Goal: Task Accomplishment & Management: Use online tool/utility

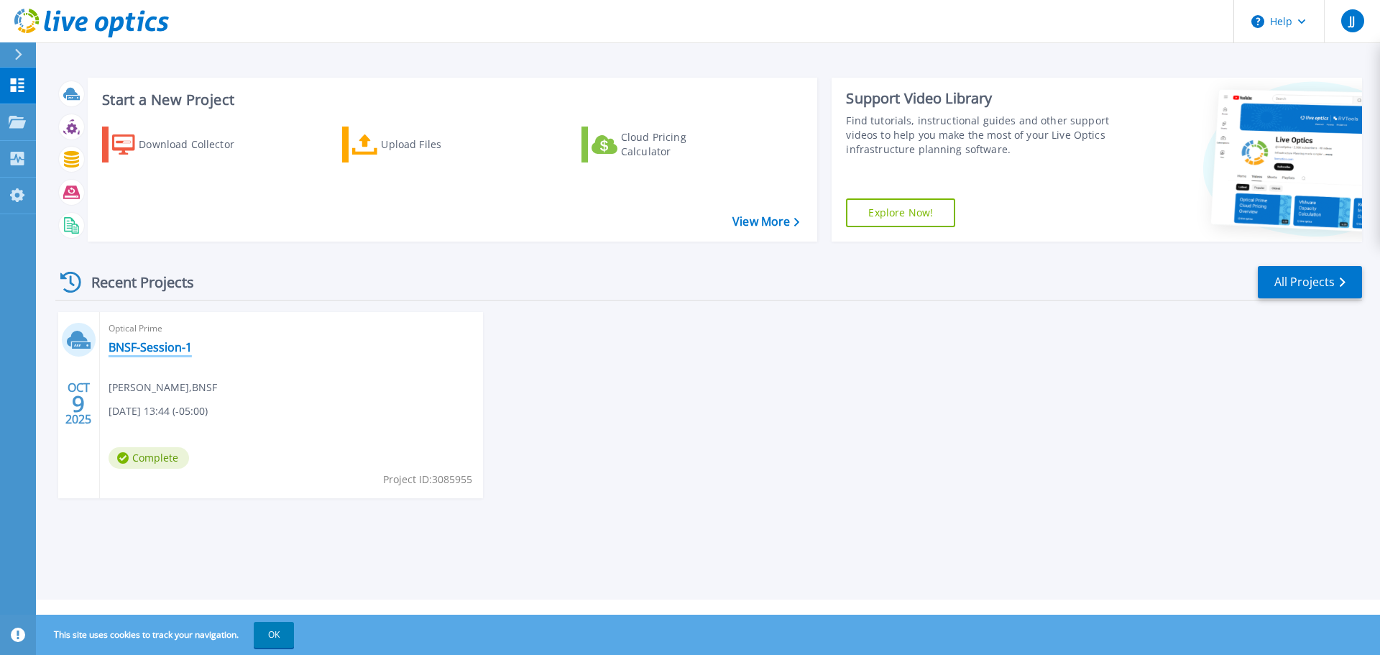
click at [160, 342] on link "BNSF-Session-1" at bounding box center [150, 347] width 83 height 14
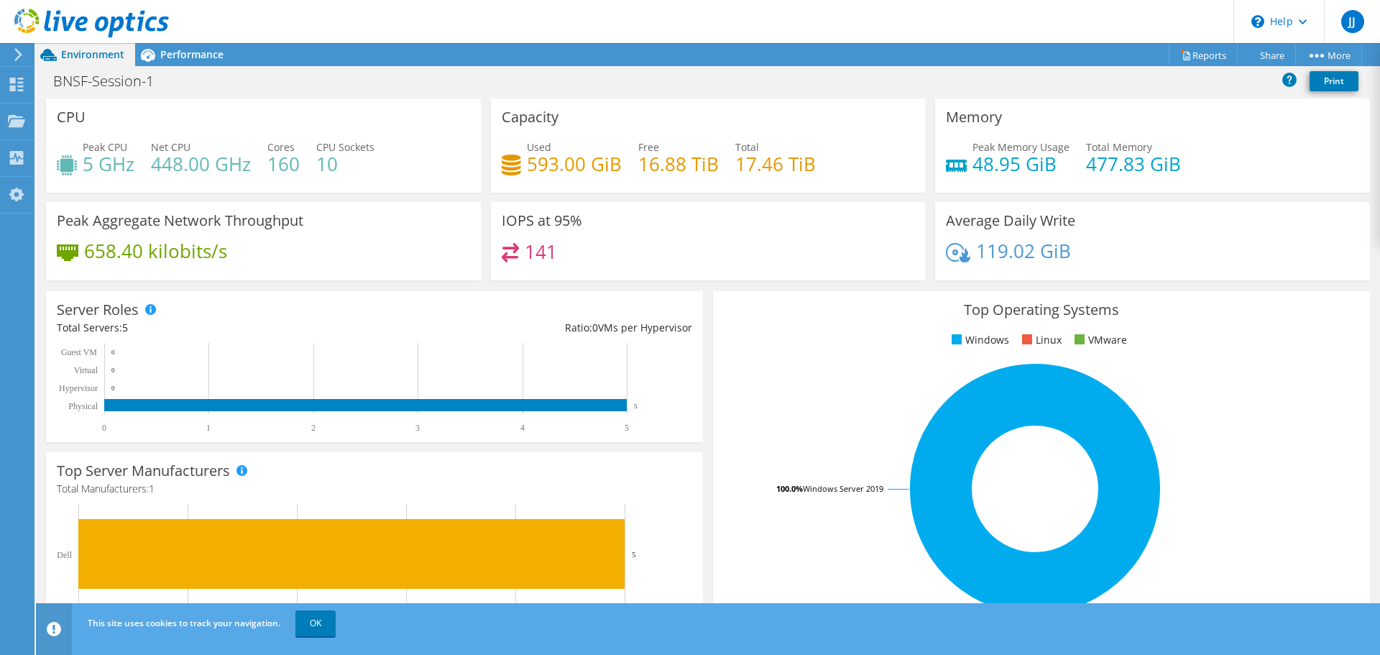
scroll to position [354, 0]
click at [301, 625] on link "OK" at bounding box center [315, 623] width 40 height 26
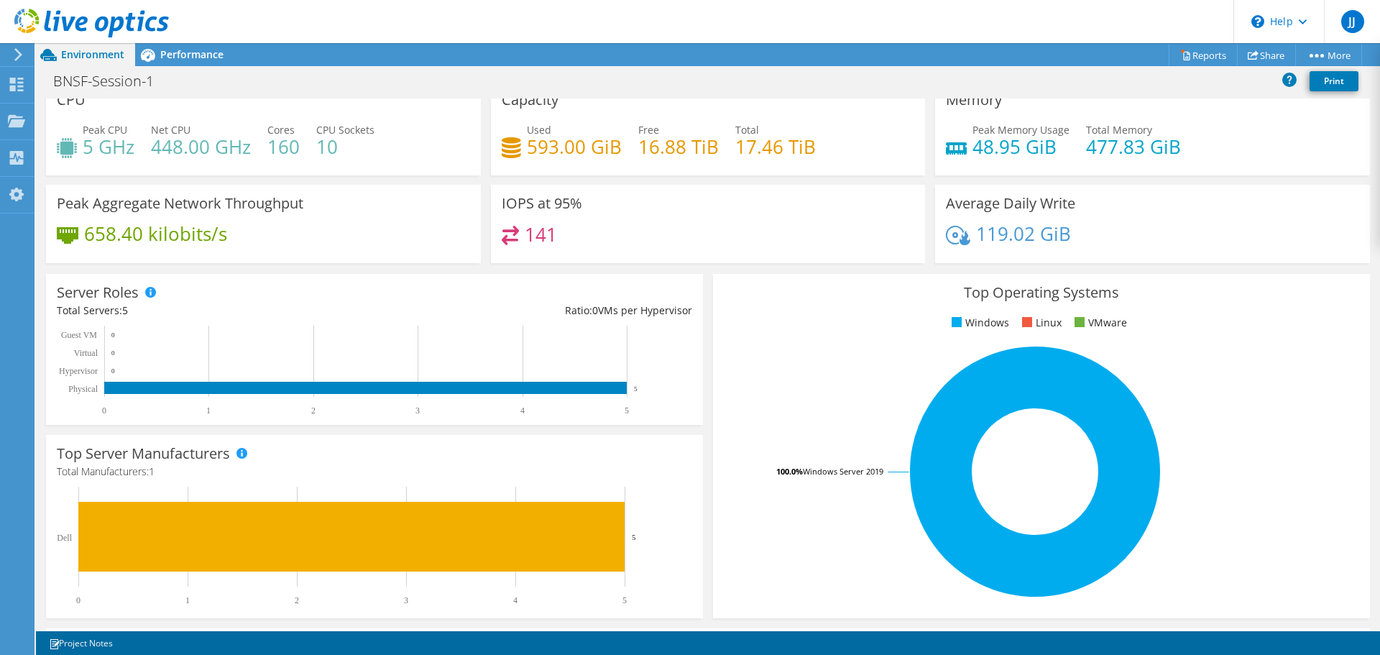
scroll to position [138, 0]
click at [17, 80] on icon at bounding box center [16, 85] width 17 height 14
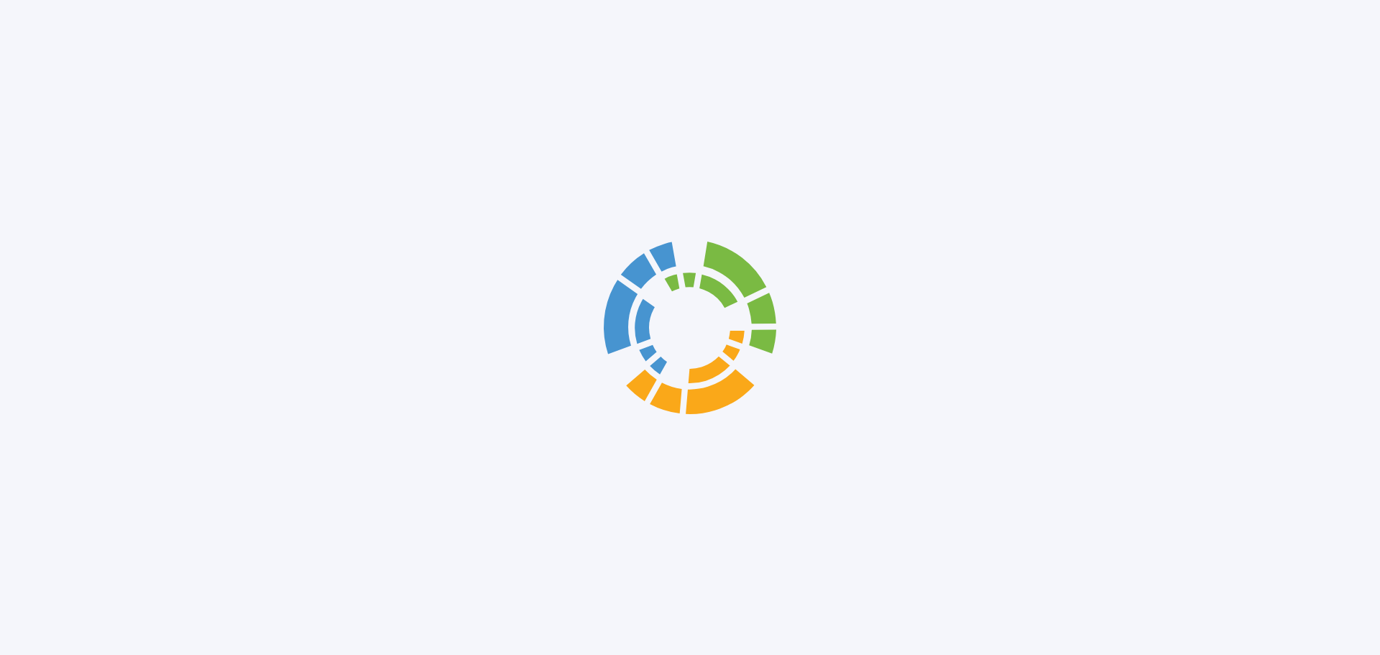
click at [188, 53] on div at bounding box center [690, 327] width 1380 height 655
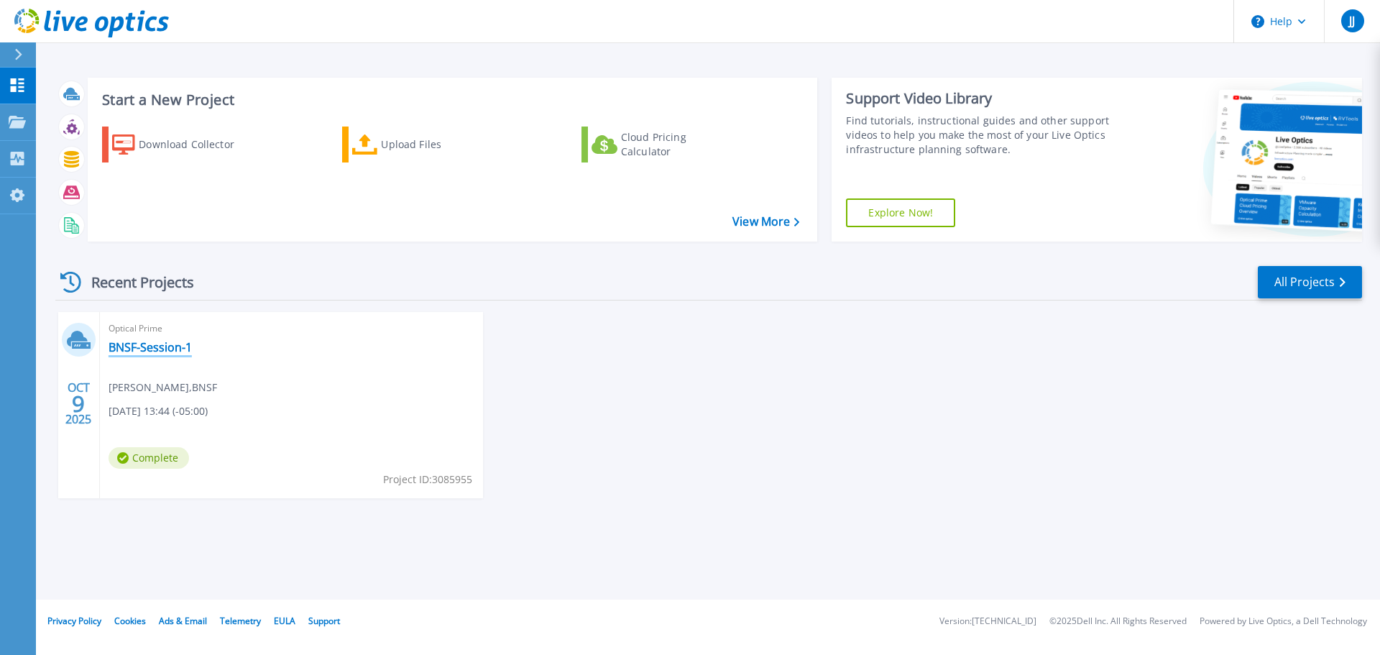
click at [158, 344] on link "BNSF-Session-1" at bounding box center [150, 347] width 83 height 14
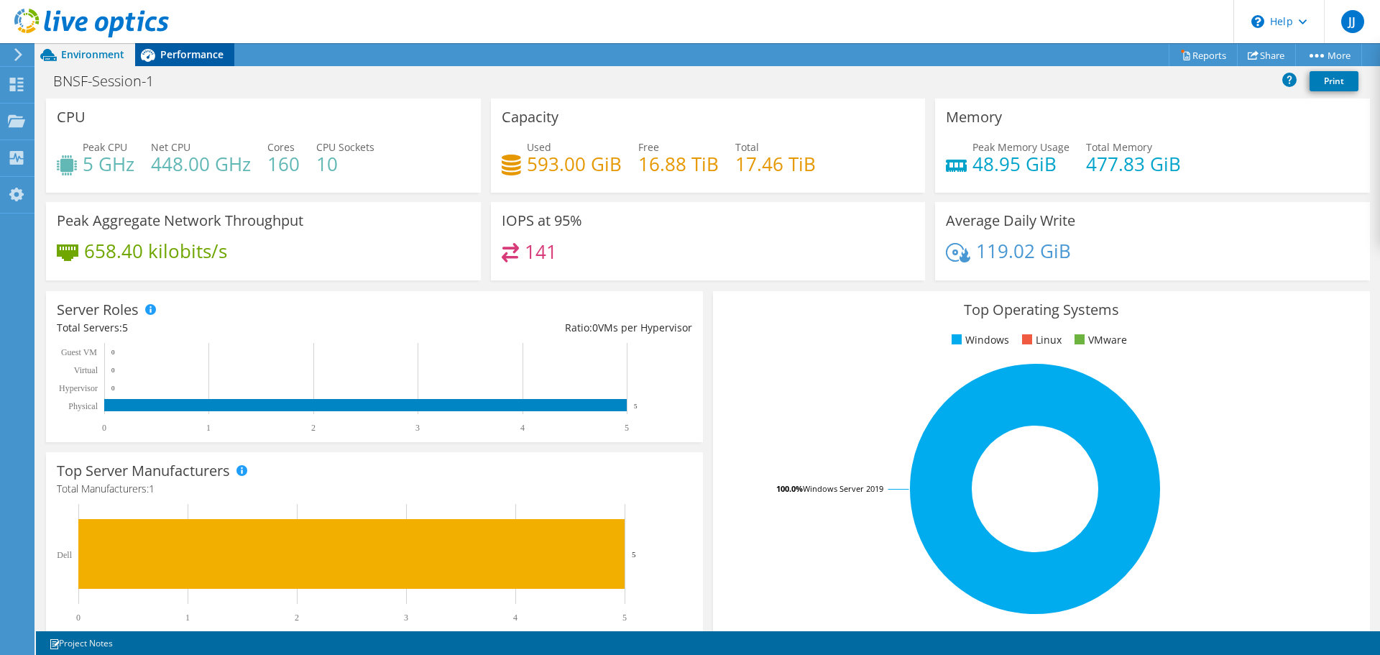
click at [179, 60] on span "Performance" at bounding box center [191, 54] width 63 height 14
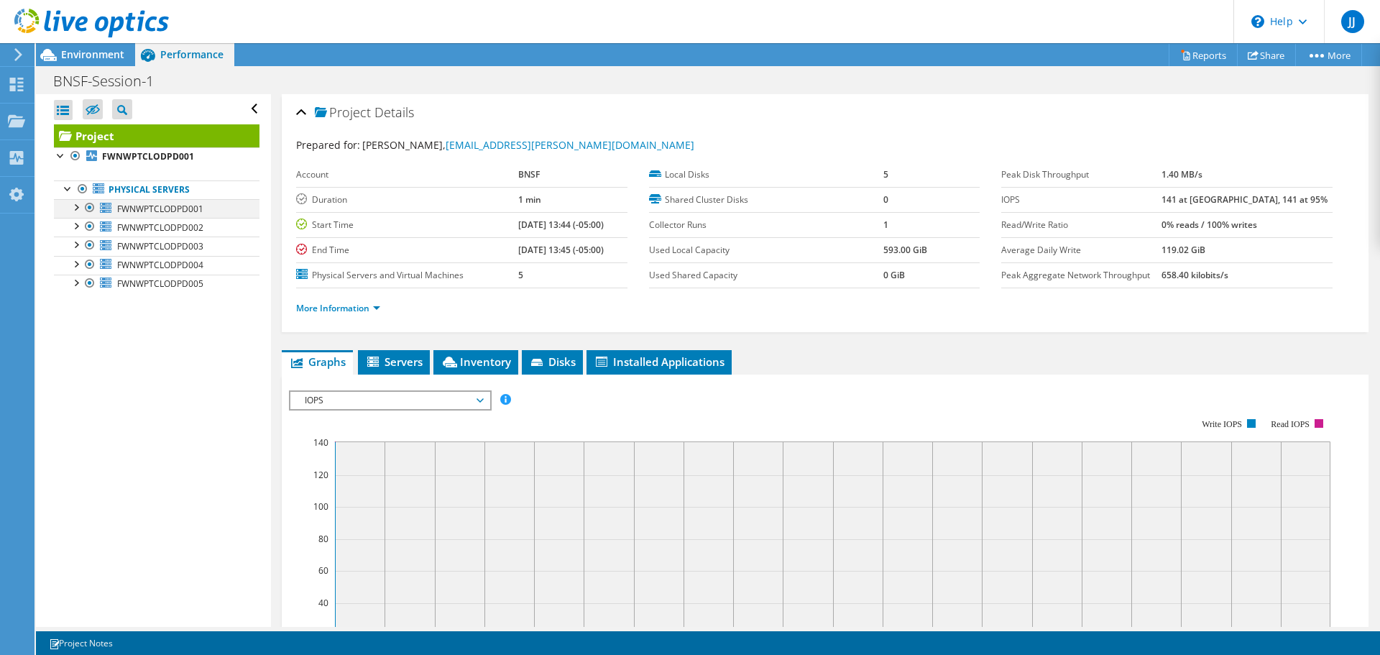
click at [73, 204] on div at bounding box center [75, 206] width 14 height 14
click at [148, 243] on link "Network Interfaces" at bounding box center [157, 245] width 206 height 19
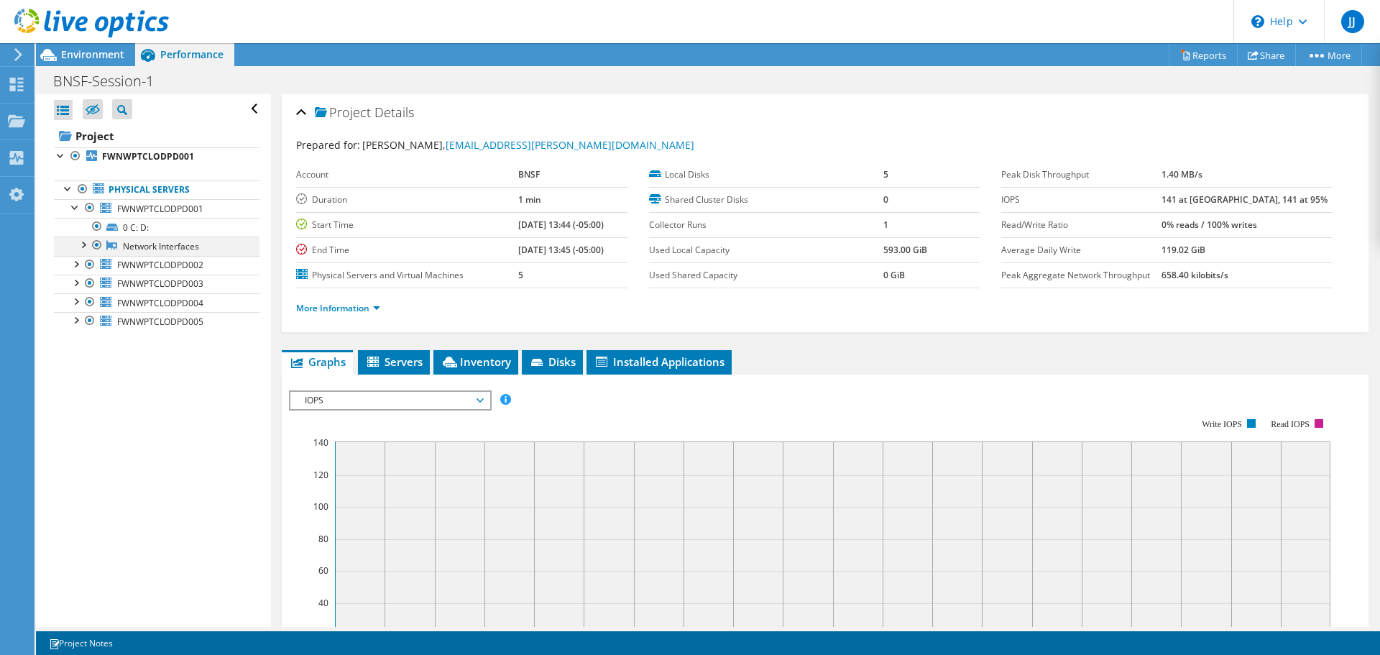
click at [86, 244] on div at bounding box center [82, 243] width 14 height 14
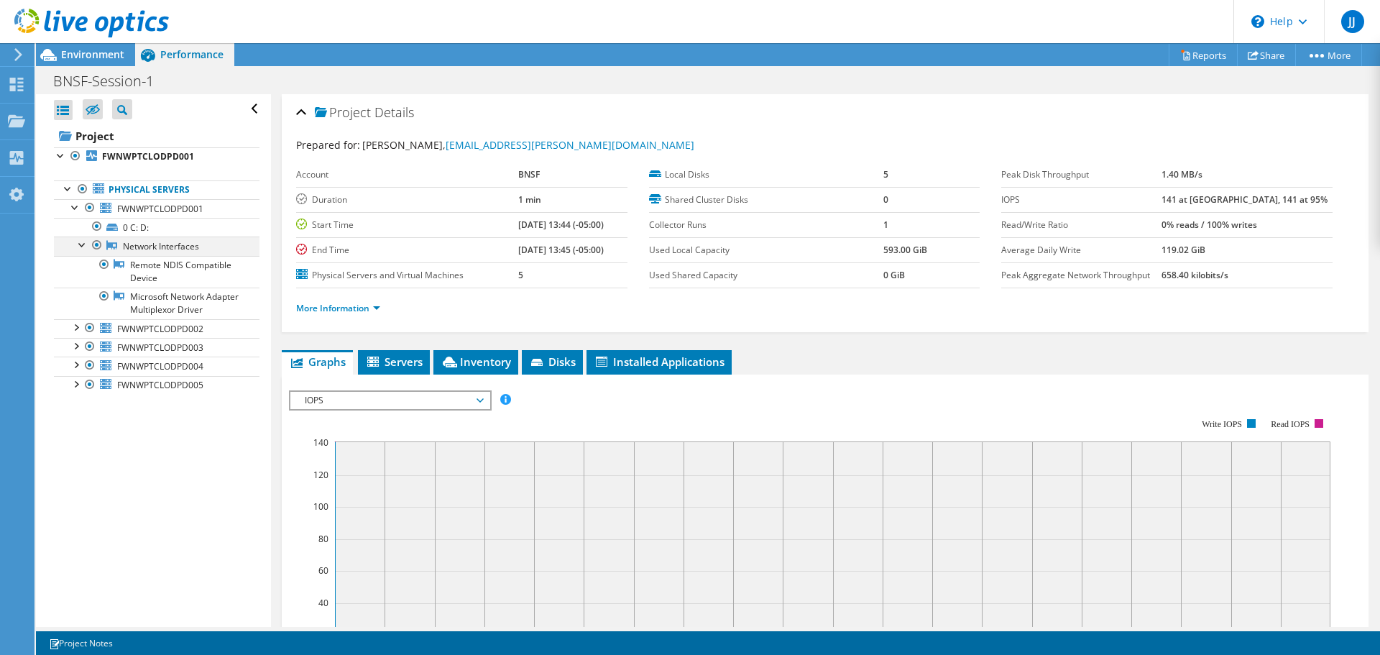
click at [86, 244] on div at bounding box center [82, 243] width 14 height 14
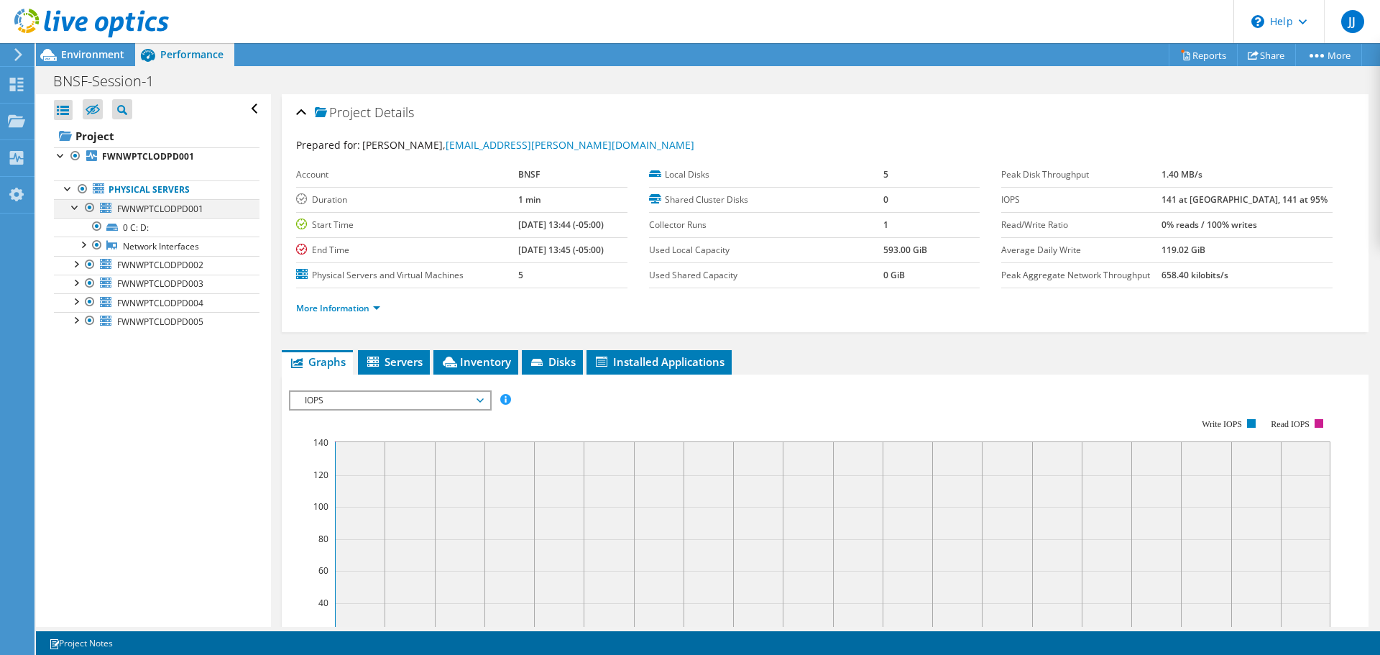
click at [73, 206] on div at bounding box center [75, 206] width 14 height 14
click at [60, 158] on div at bounding box center [61, 154] width 14 height 14
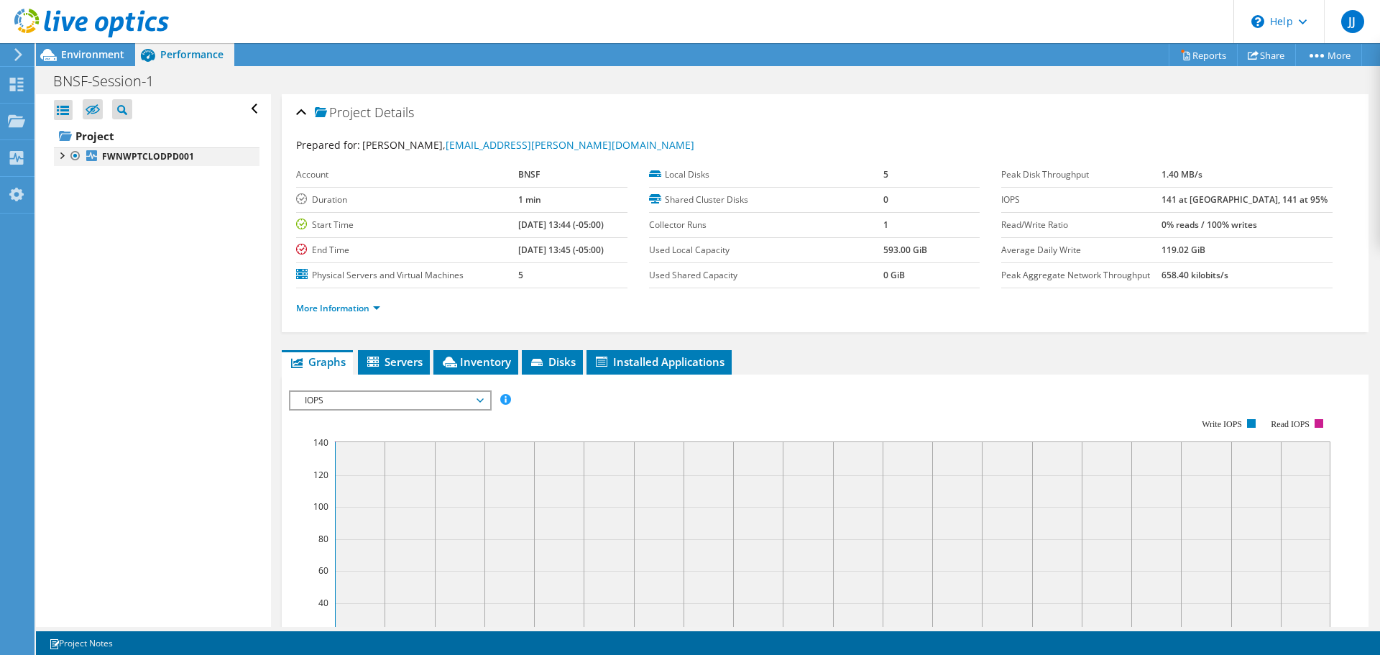
click at [59, 161] on div at bounding box center [61, 154] width 14 height 14
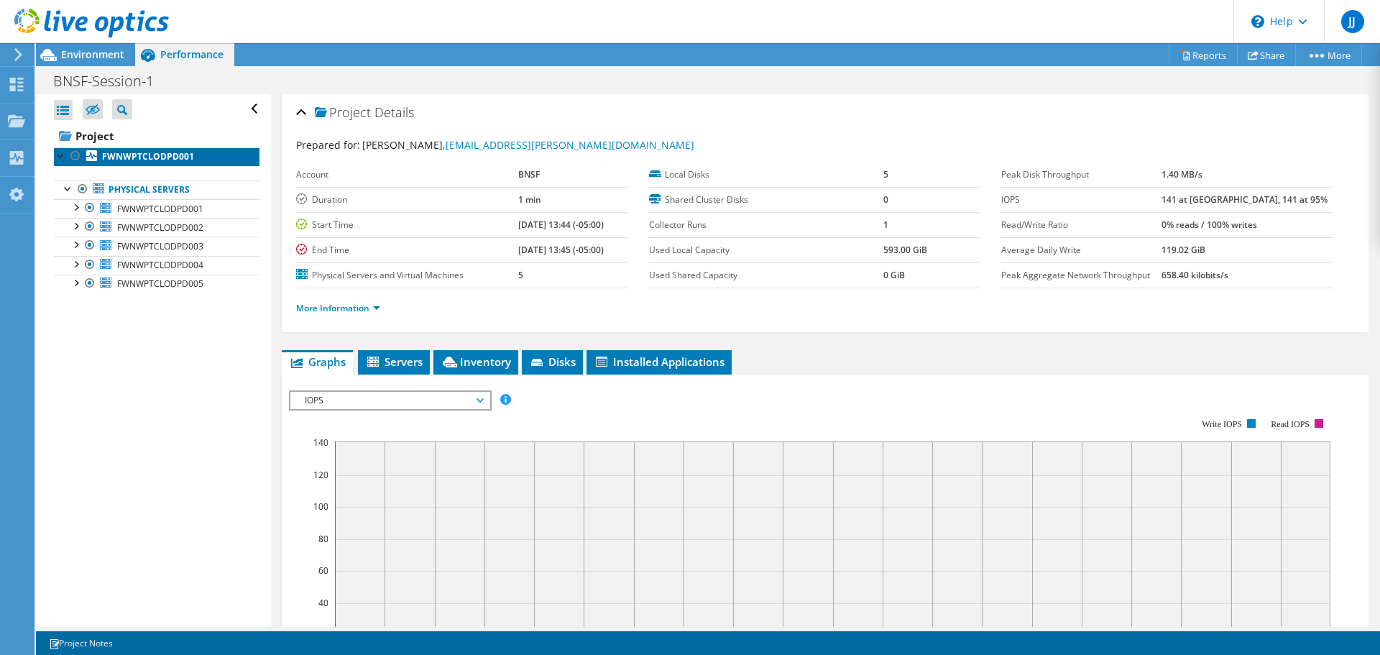
click at [150, 164] on link "FWNWPTCLODPD001" at bounding box center [157, 156] width 206 height 19
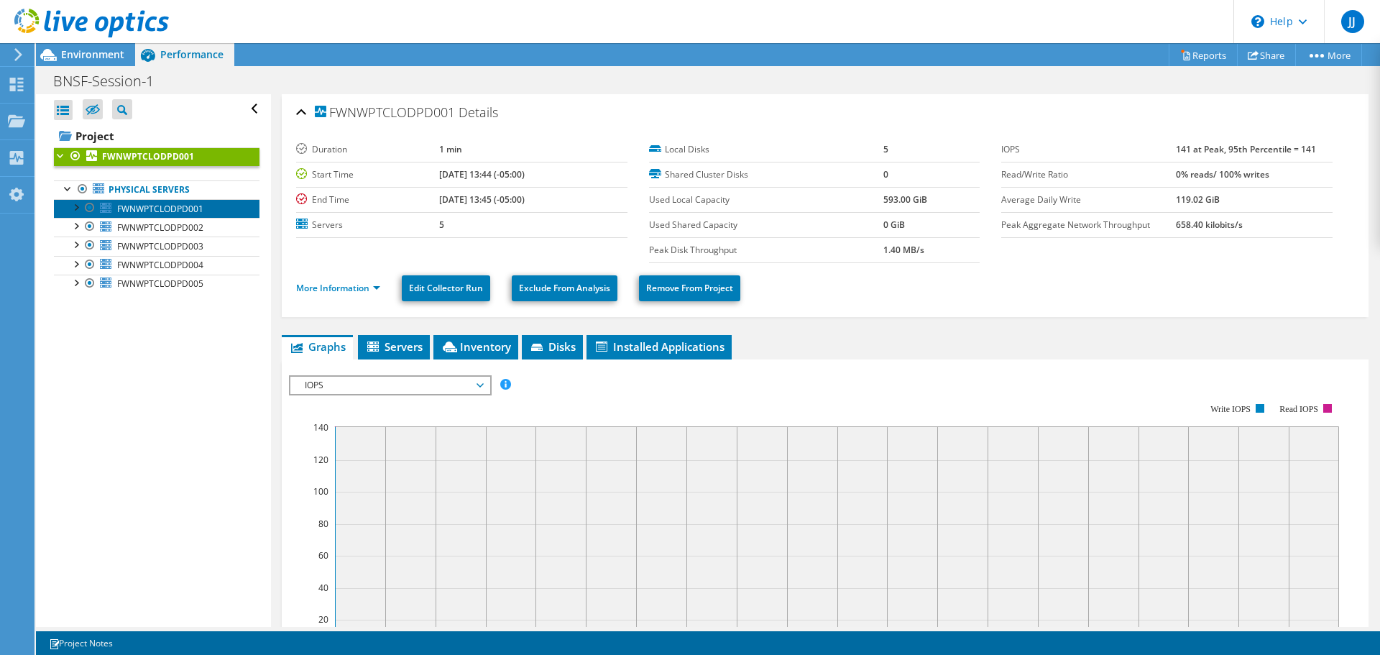
click at [142, 211] on span "FWNWPTCLODPD001" at bounding box center [160, 209] width 86 height 12
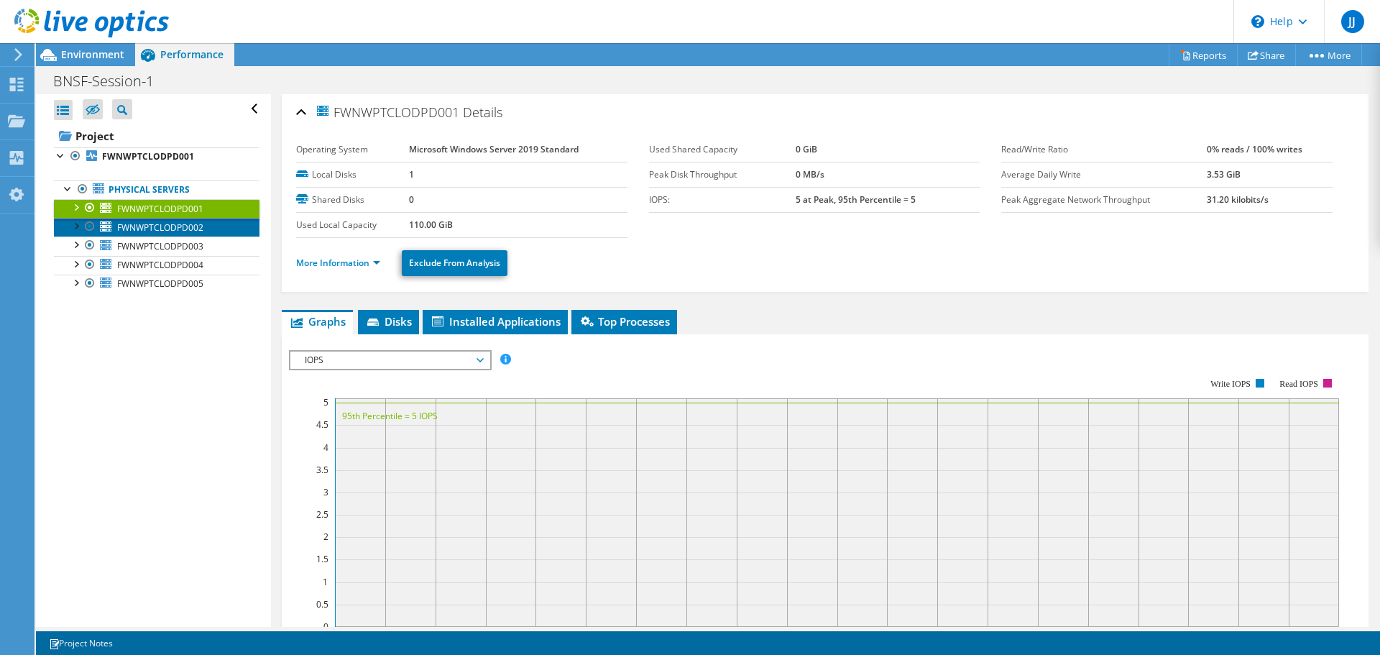
click at [150, 227] on span "FWNWPTCLODPD002" at bounding box center [160, 227] width 86 height 12
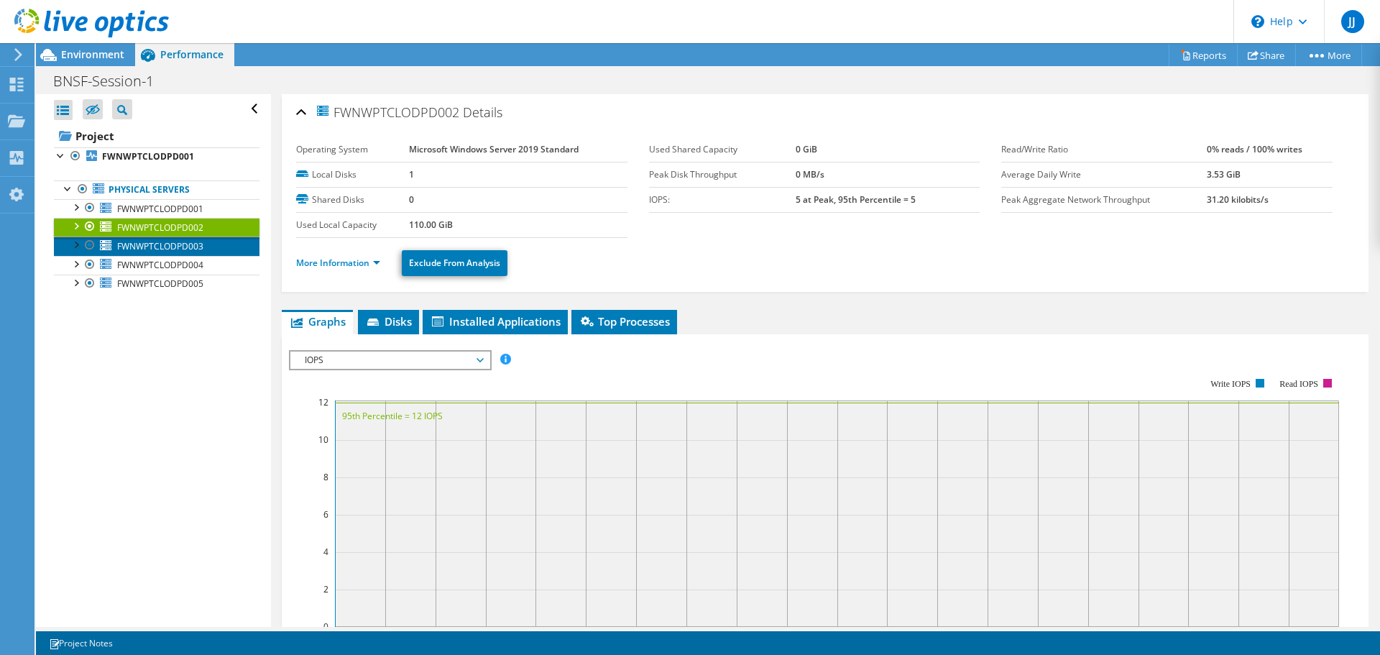
click at [145, 240] on span "FWNWPTCLODPD003" at bounding box center [160, 246] width 86 height 12
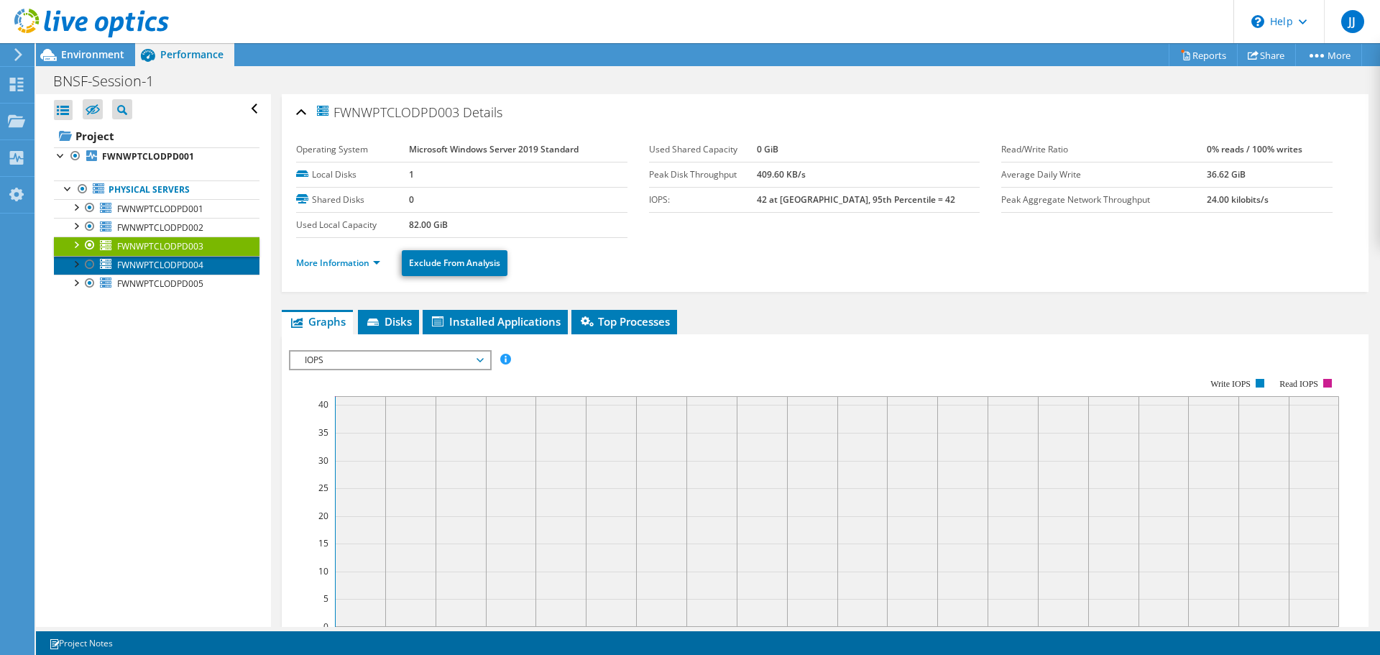
click at [143, 257] on link "FWNWPTCLODPD004" at bounding box center [157, 265] width 206 height 19
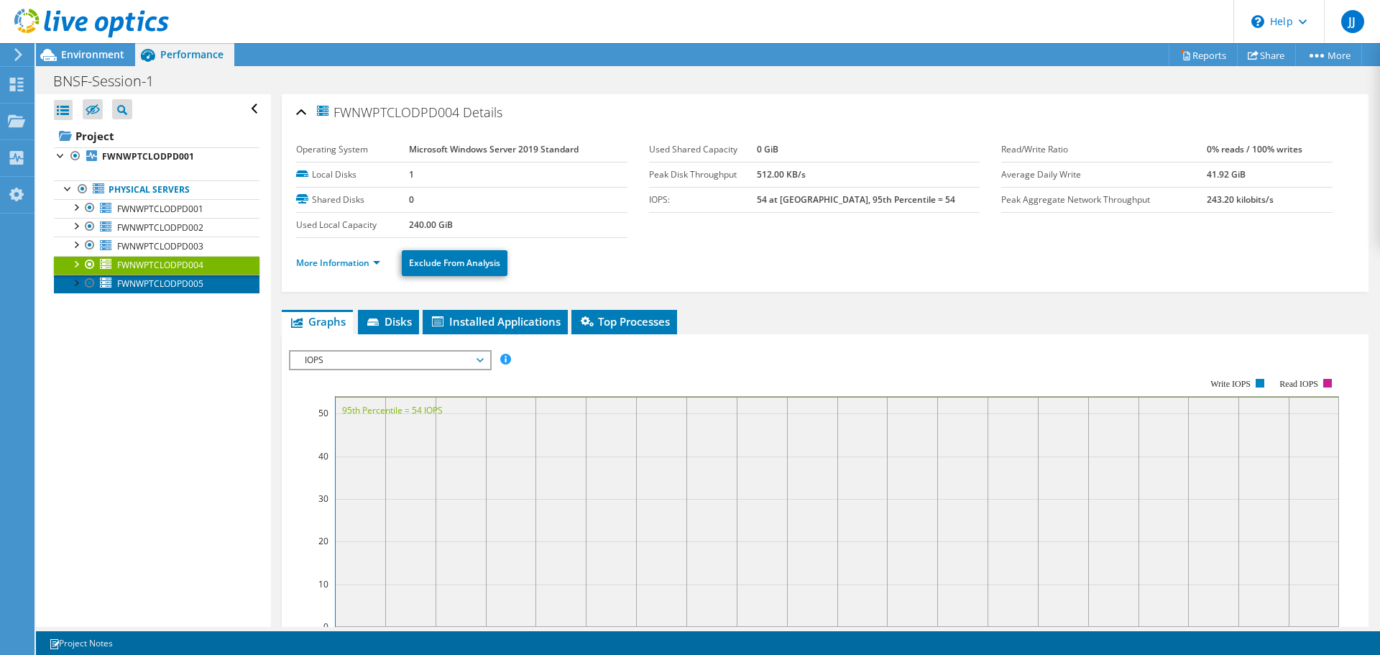
click at [152, 282] on span "FWNWPTCLODPD005" at bounding box center [160, 283] width 86 height 12
click at [187, 350] on div "Open All Close All Hide Excluded Nodes Project Tree Filter" at bounding box center [153, 360] width 234 height 533
click at [372, 264] on link "More Information" at bounding box center [338, 263] width 84 height 12
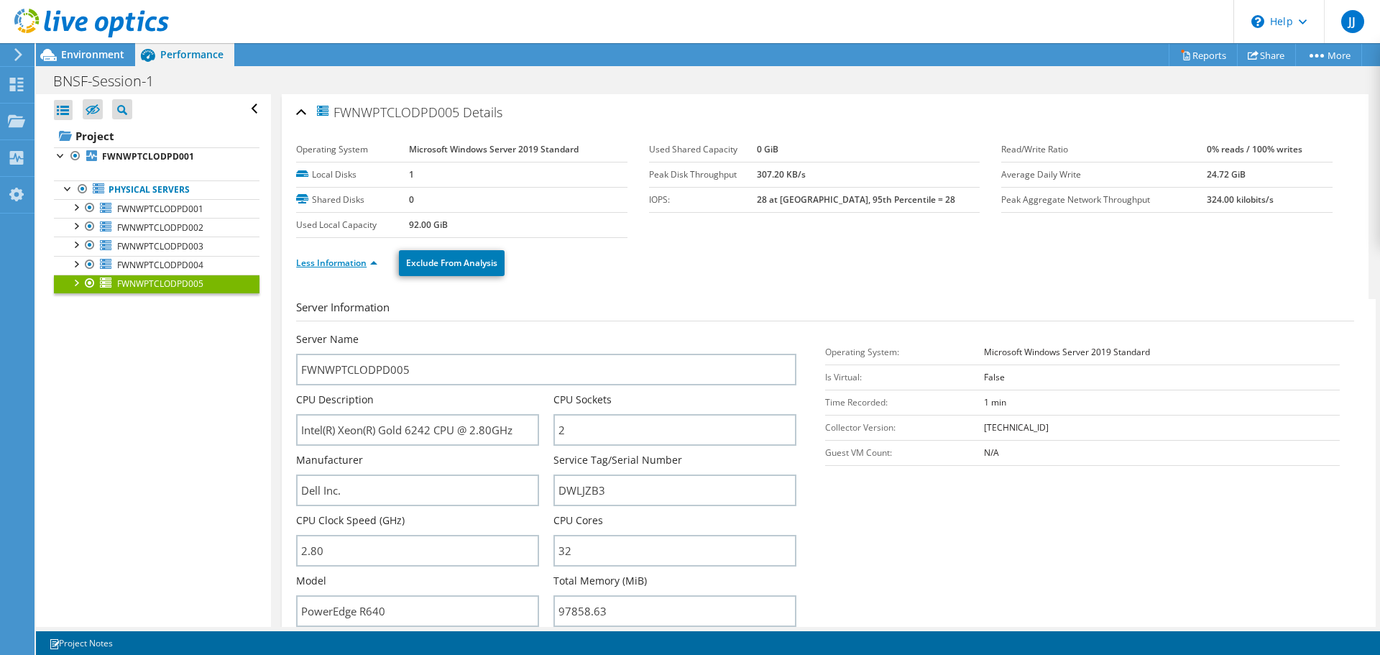
click at [360, 267] on link "Less Information" at bounding box center [336, 263] width 81 height 12
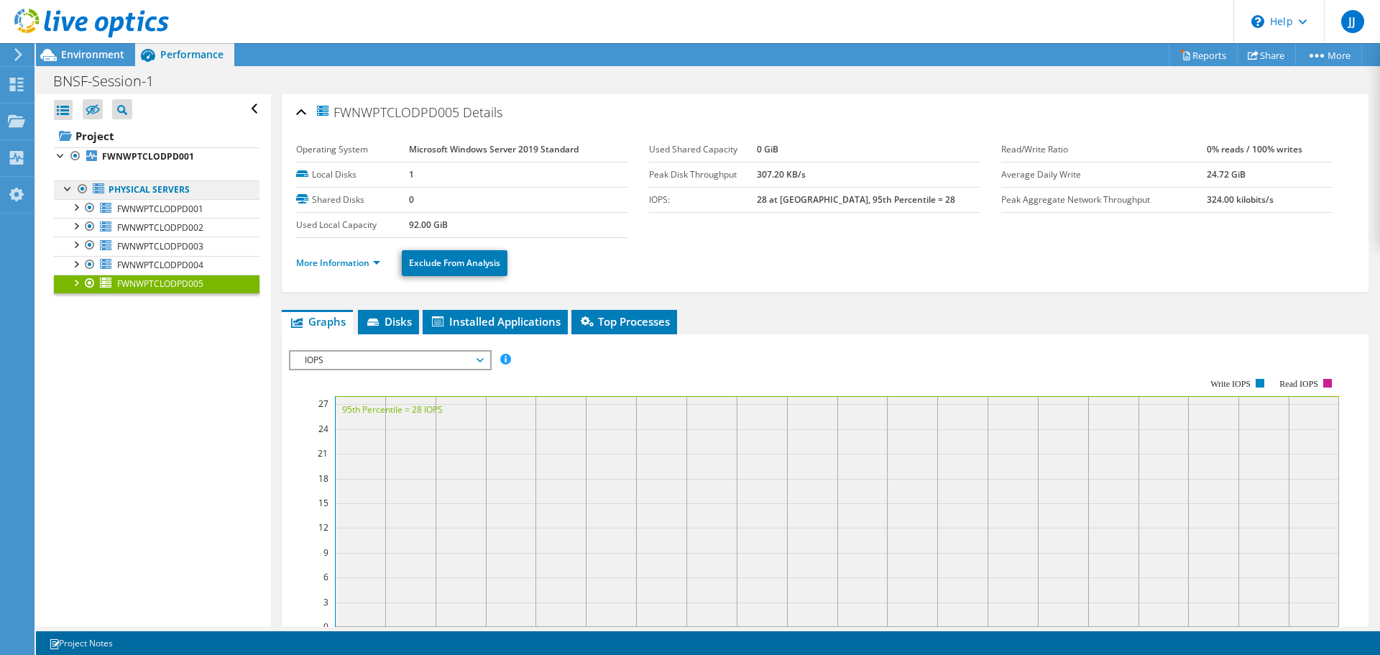
click at [147, 188] on link "Physical Servers" at bounding box center [157, 189] width 206 height 19
click at [175, 369] on div "Open All Close All Hide Excluded Nodes Project Tree Filter" at bounding box center [153, 360] width 234 height 533
click at [130, 451] on div "Open All Close All Hide Excluded Nodes Project Tree Filter" at bounding box center [153, 360] width 234 height 533
click at [94, 55] on span "Environment" at bounding box center [92, 54] width 63 height 14
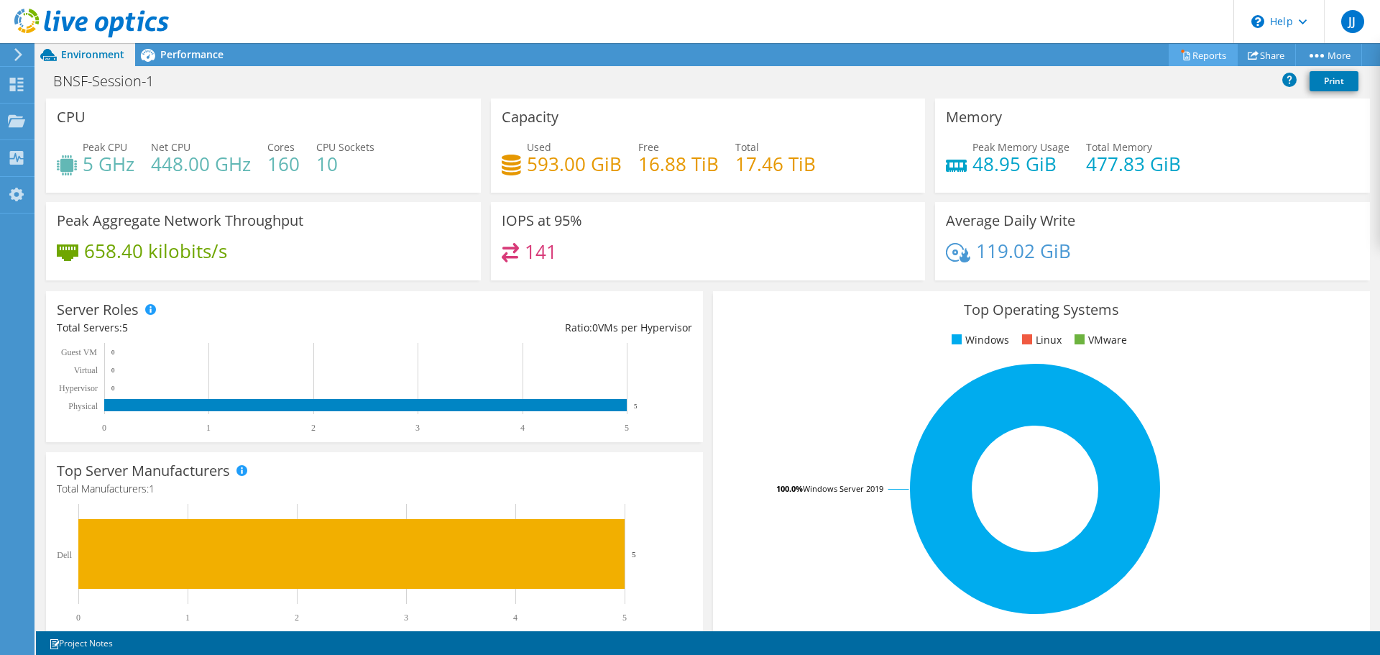
click at [1202, 55] on link "Reports" at bounding box center [1203, 55] width 69 height 22
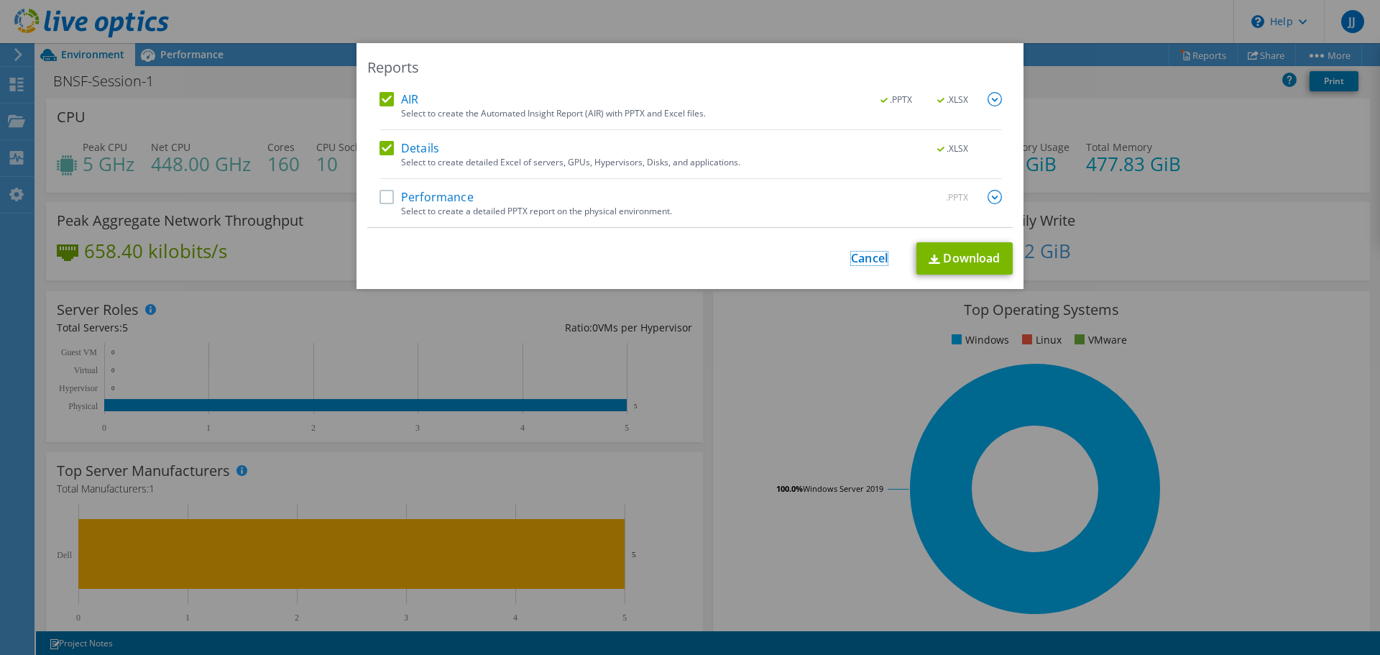
click at [859, 262] on link "Cancel" at bounding box center [869, 259] width 37 height 14
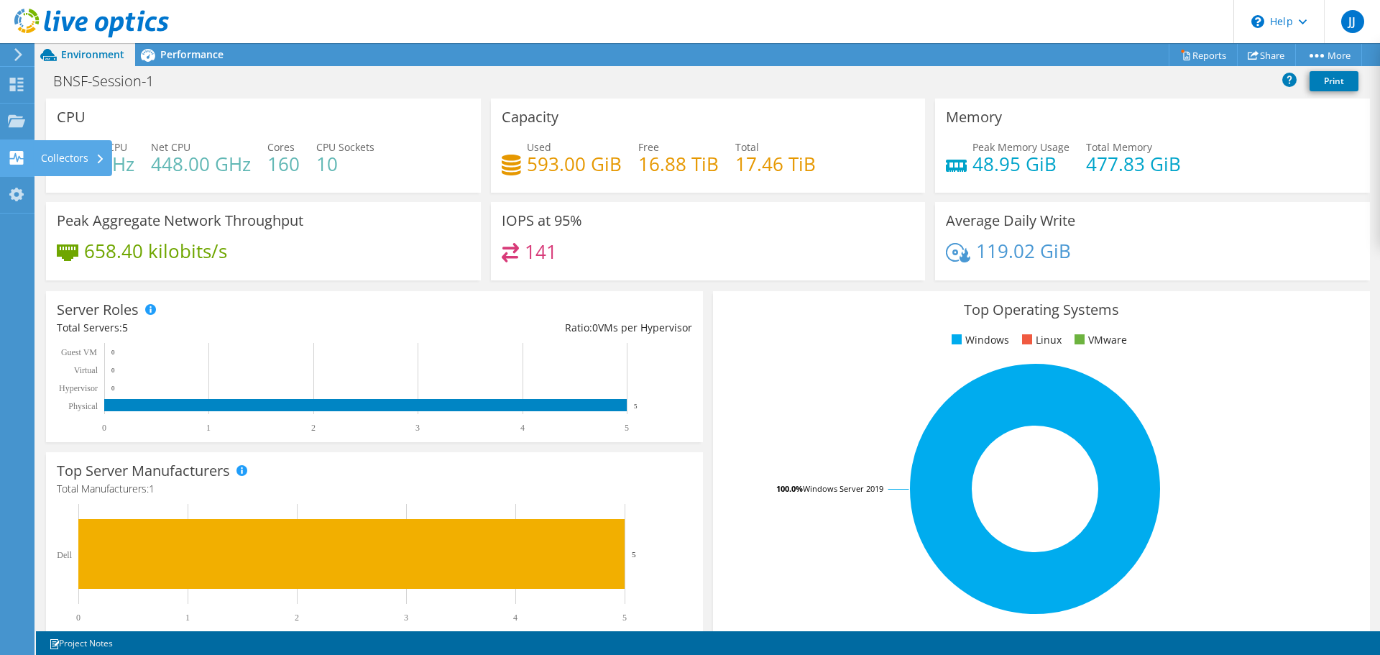
click at [76, 159] on div "Collectors" at bounding box center [73, 158] width 78 height 36
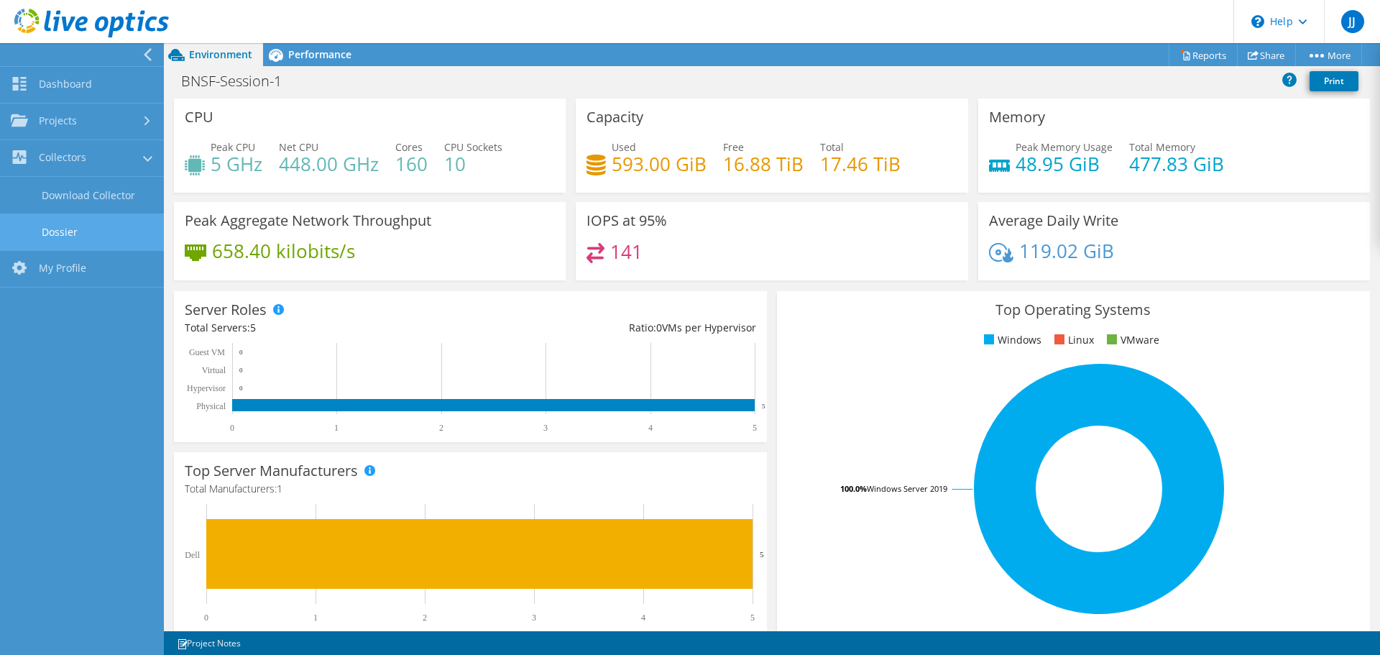
click at [76, 228] on link "Dossier" at bounding box center [82, 231] width 164 height 37
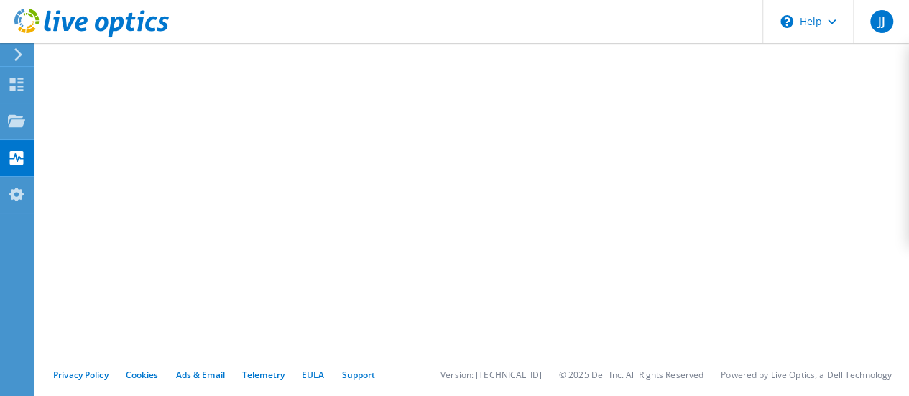
click at [19, 60] on icon at bounding box center [18, 54] width 11 height 13
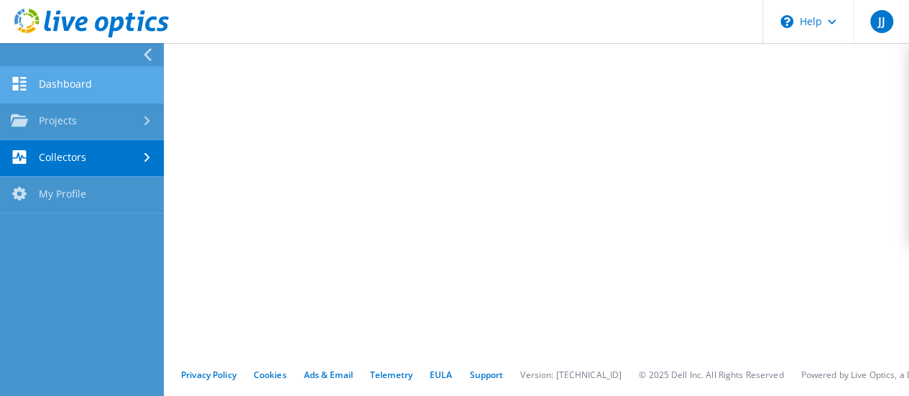
click at [78, 86] on link "Dashboard" at bounding box center [82, 85] width 164 height 37
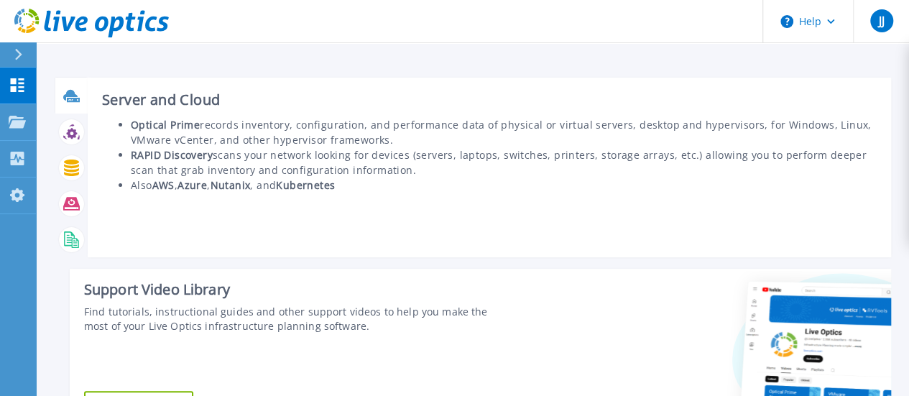
click at [70, 97] on icon at bounding box center [71, 96] width 17 height 17
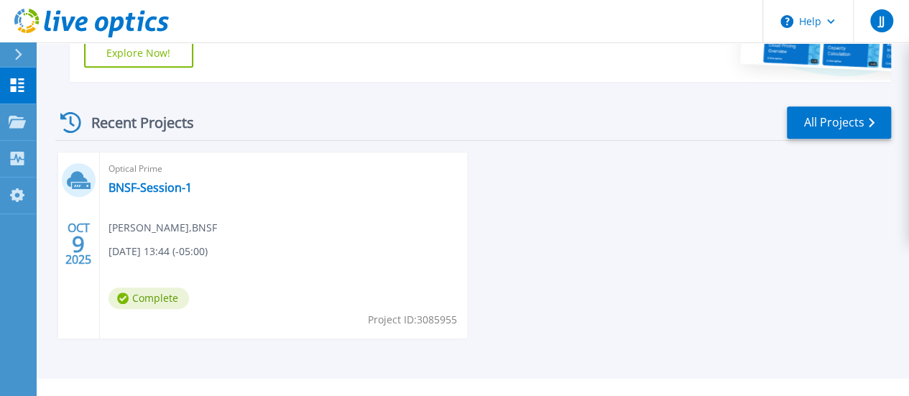
scroll to position [378, 0]
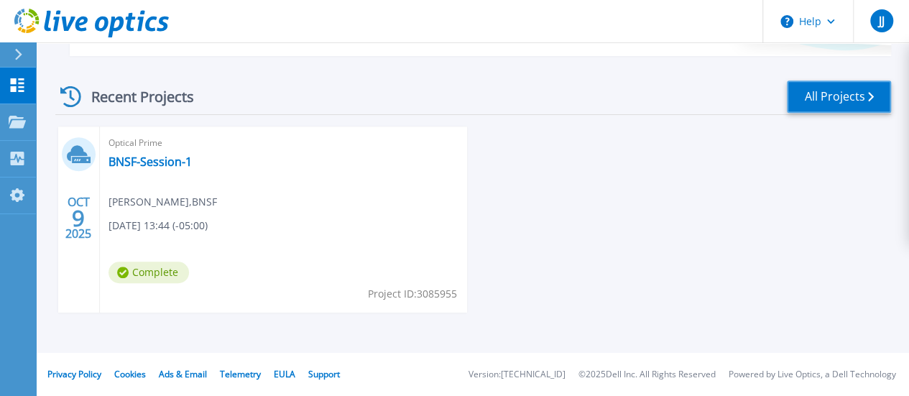
click at [822, 94] on link "All Projects" at bounding box center [839, 96] width 104 height 32
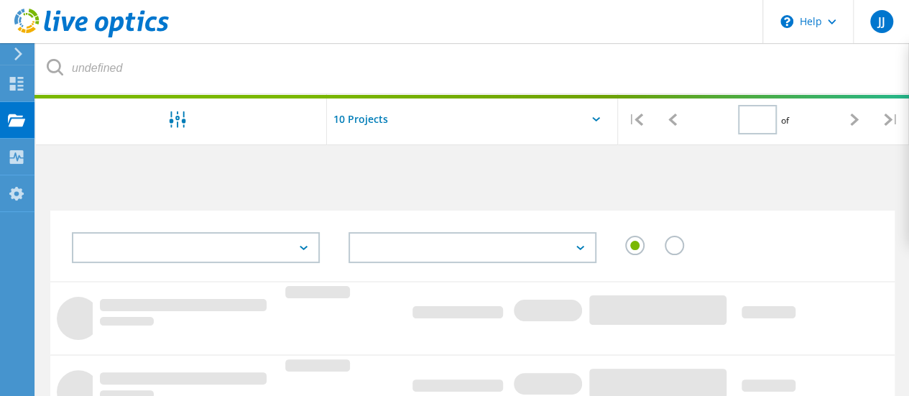
type input "1"
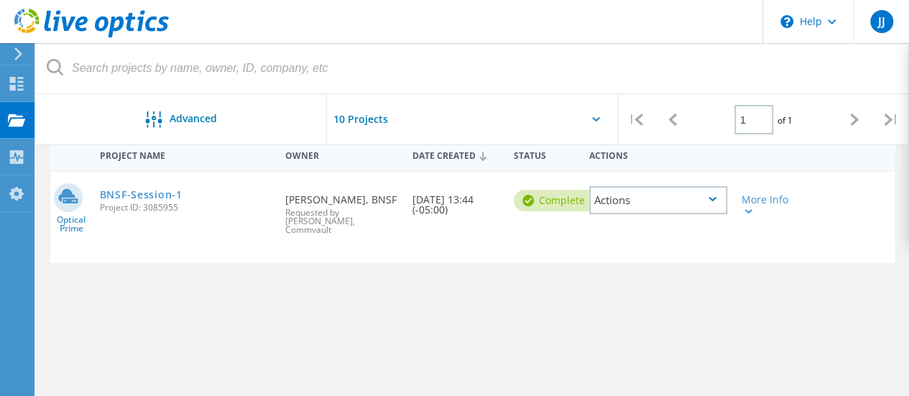
scroll to position [72, 0]
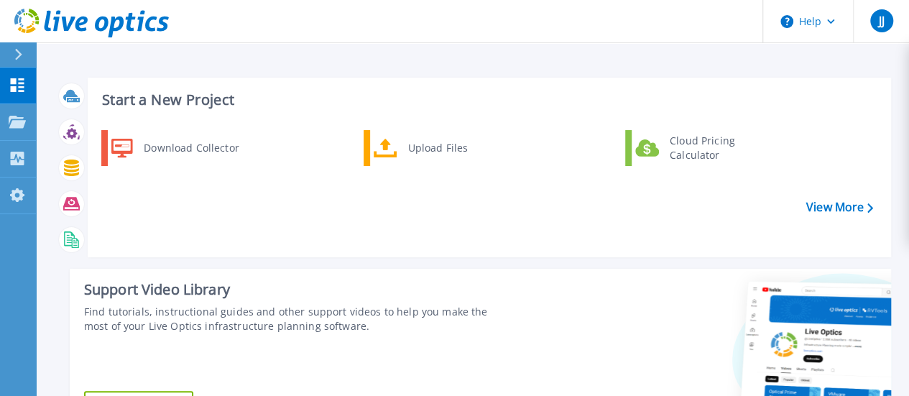
drag, startPoint x: 458, startPoint y: 291, endPoint x: 196, endPoint y: 183, distance: 282.9
click at [458, 291] on div "Support Video Library" at bounding box center [297, 289] width 427 height 19
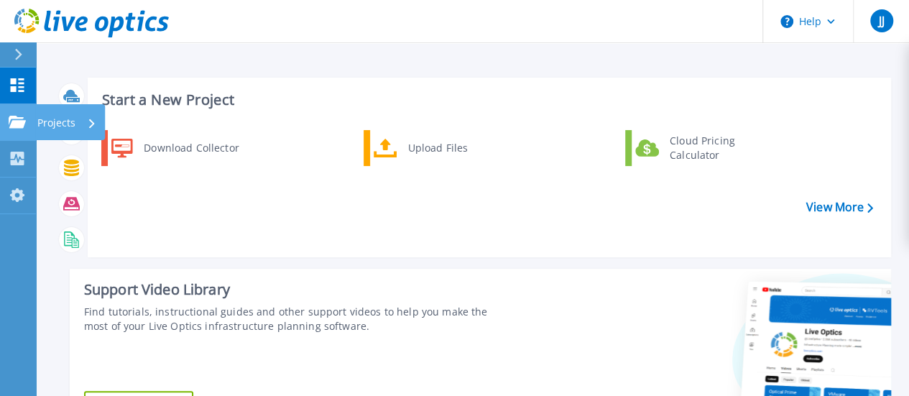
click at [56, 124] on p "Projects" at bounding box center [56, 122] width 38 height 37
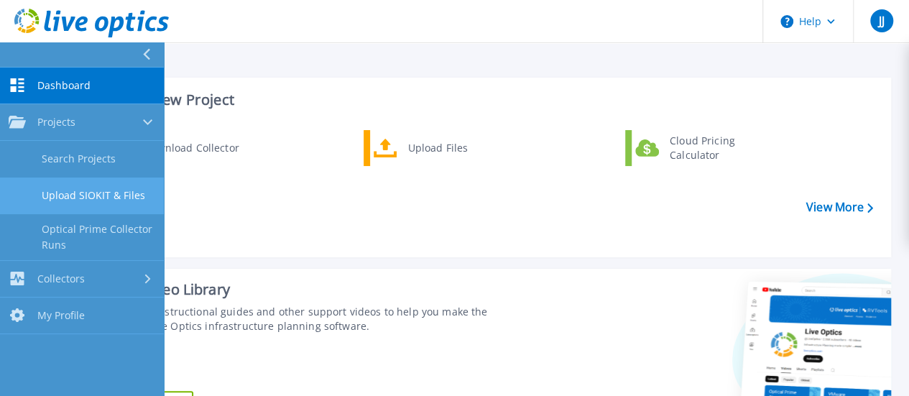
click at [82, 197] on link "Upload SIOKIT & Files" at bounding box center [82, 196] width 164 height 37
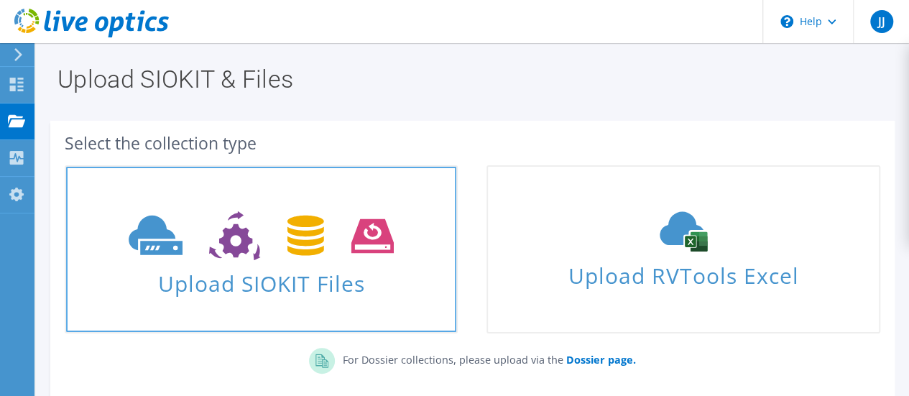
click at [303, 252] on use at bounding box center [261, 236] width 265 height 50
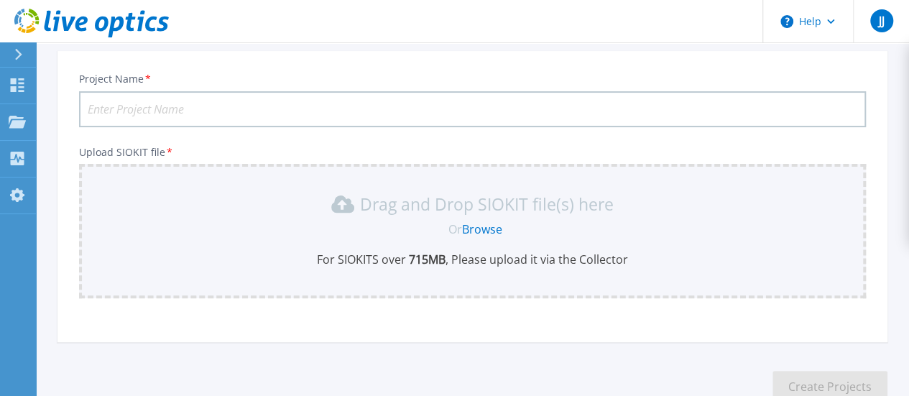
scroll to position [32, 0]
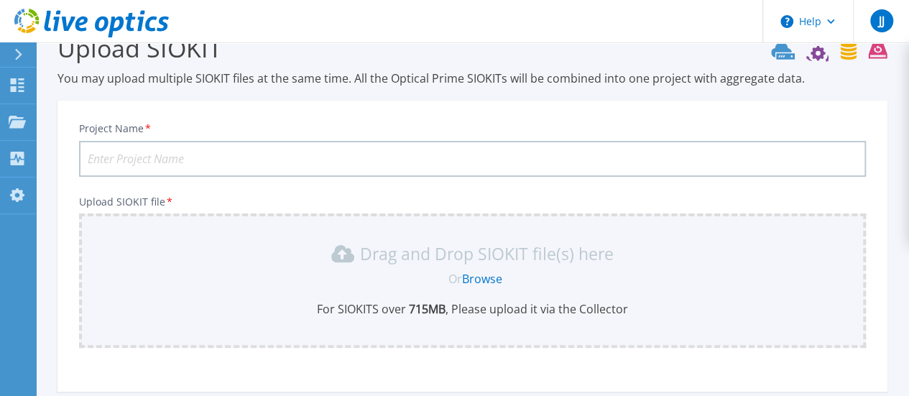
click at [211, 165] on input "Project Name *" at bounding box center [472, 159] width 787 height 36
type input "Jacob-1"
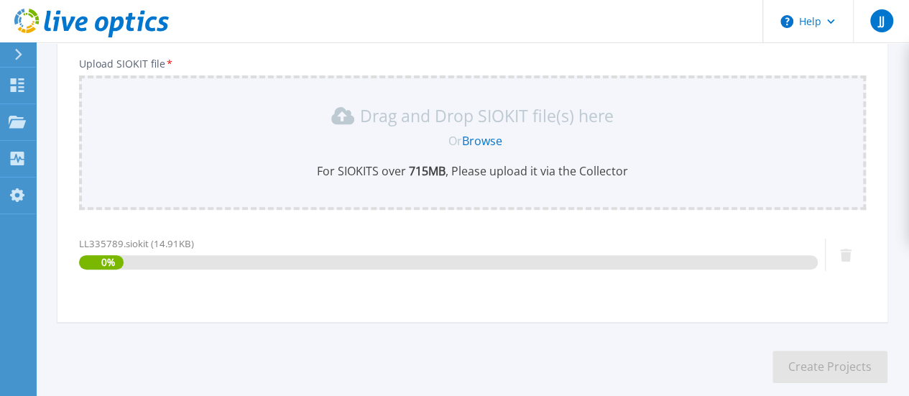
scroll to position [244, 0]
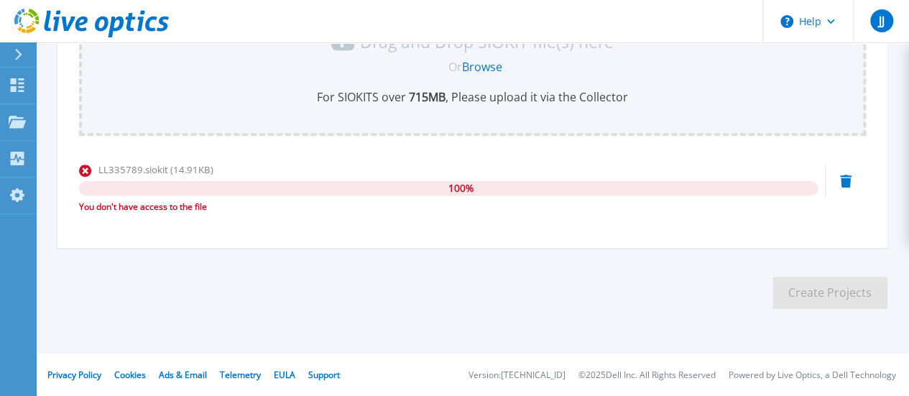
click at [841, 183] on icon at bounding box center [845, 181] width 11 height 13
click at [178, 212] on div "You don't have access to the file" at bounding box center [448, 207] width 739 height 14
click at [854, 182] on div "LL335789.siokit (14.91KB) 100 % You don't have access to the file" at bounding box center [472, 192] width 787 height 61
click at [848, 182] on icon at bounding box center [845, 181] width 11 height 13
click at [200, 208] on div "You don't have access to the file" at bounding box center [448, 207] width 739 height 14
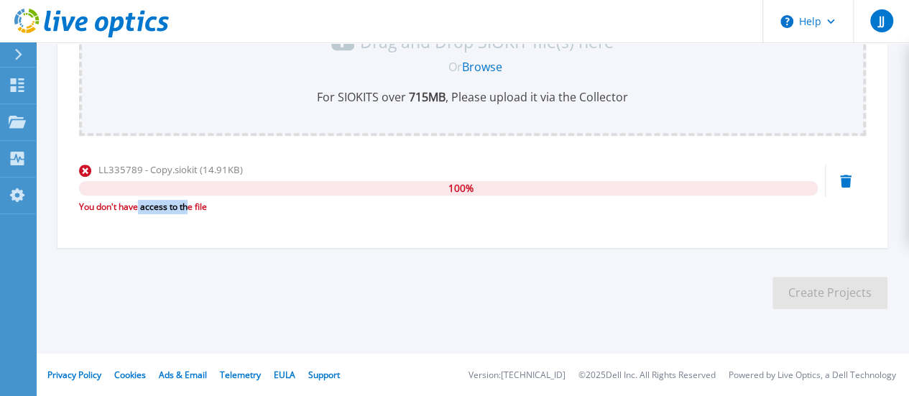
drag, startPoint x: 187, startPoint y: 209, endPoint x: 342, endPoint y: 202, distance: 155.4
click at [126, 208] on div "You don't have access to the file" at bounding box center [448, 207] width 739 height 14
click at [844, 175] on icon at bounding box center [845, 181] width 11 height 13
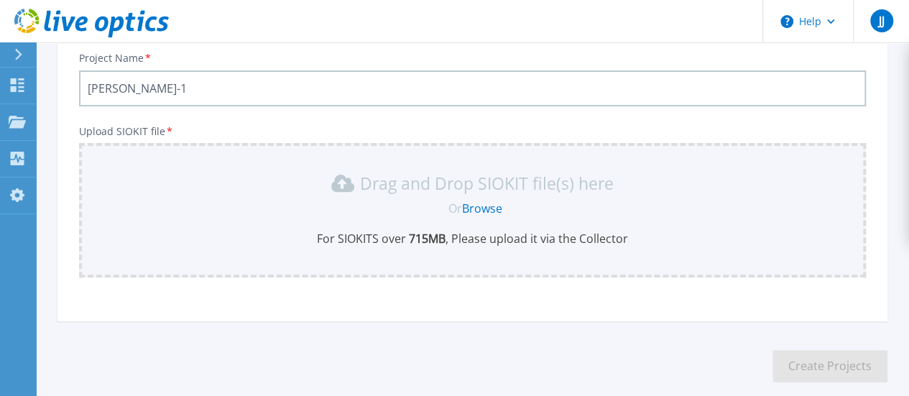
scroll to position [0, 0]
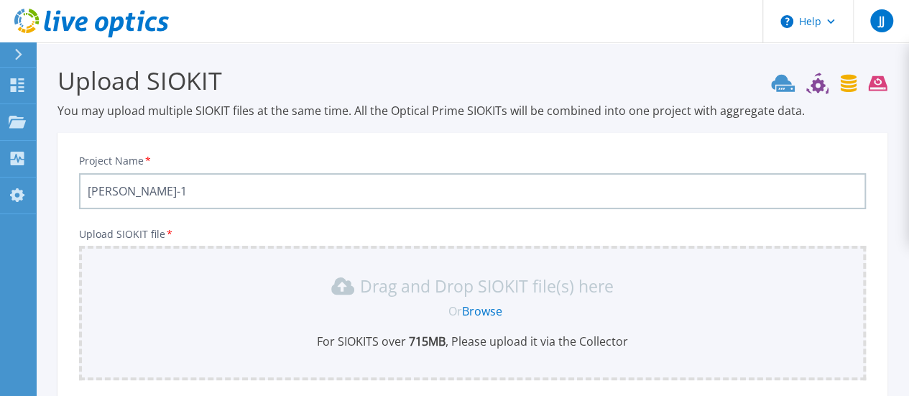
click at [21, 52] on icon at bounding box center [18, 54] width 8 height 11
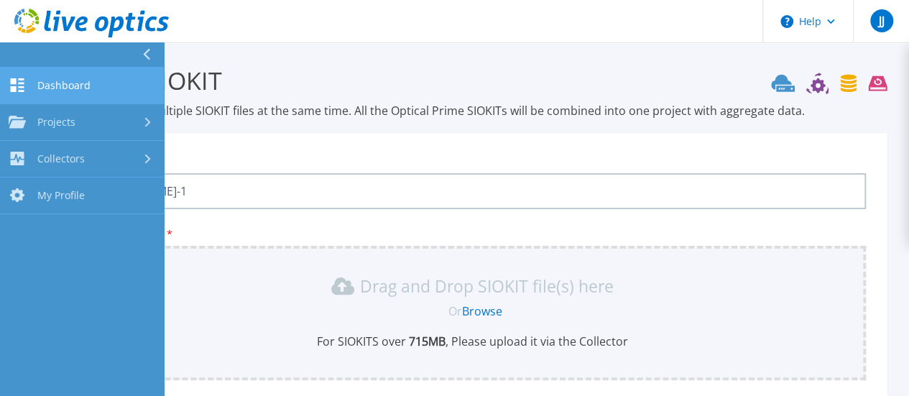
click at [63, 80] on span "Dashboard" at bounding box center [63, 85] width 53 height 13
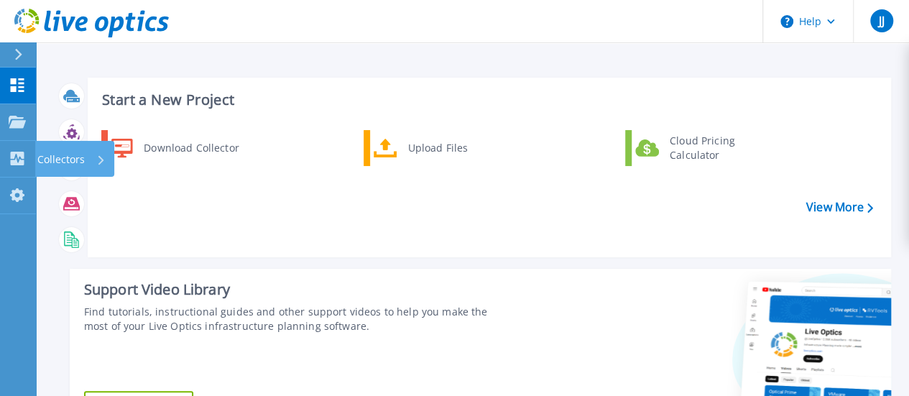
click at [73, 157] on p "Collectors" at bounding box center [60, 159] width 47 height 37
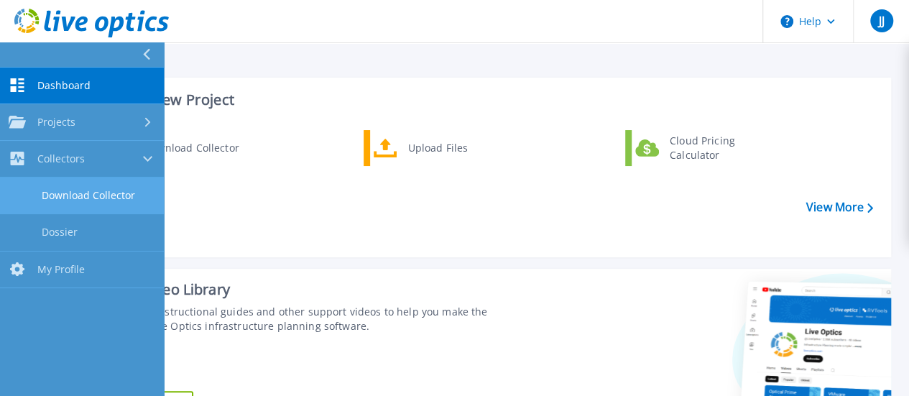
click at [88, 196] on link "Download Collector" at bounding box center [82, 196] width 164 height 37
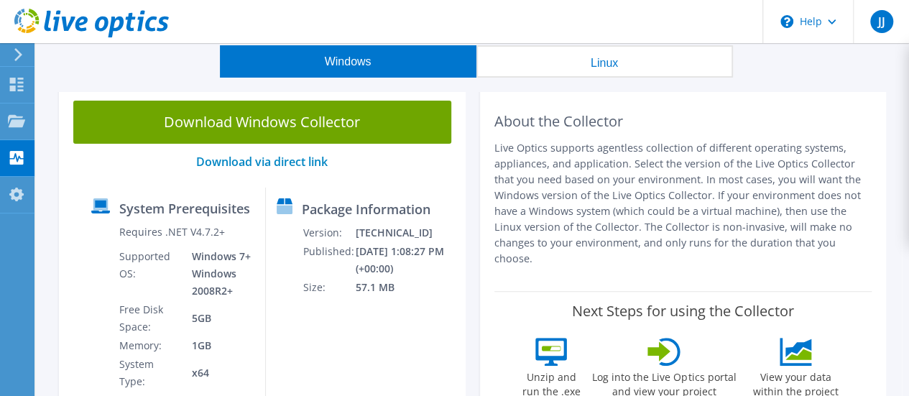
scroll to position [34, 0]
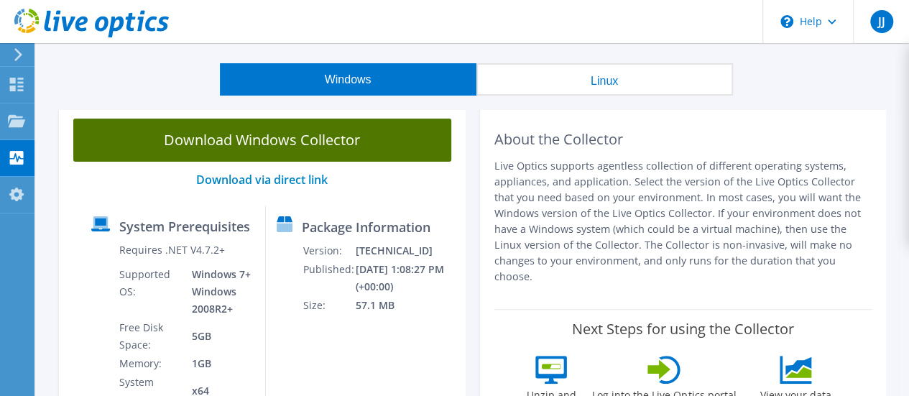
click at [257, 139] on link "Download Windows Collector" at bounding box center [262, 140] width 378 height 43
